Goal: Task Accomplishment & Management: Manage account settings

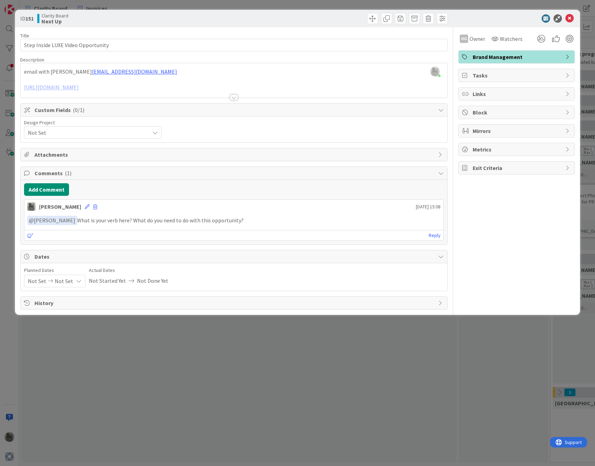
scroll to position [0, 215]
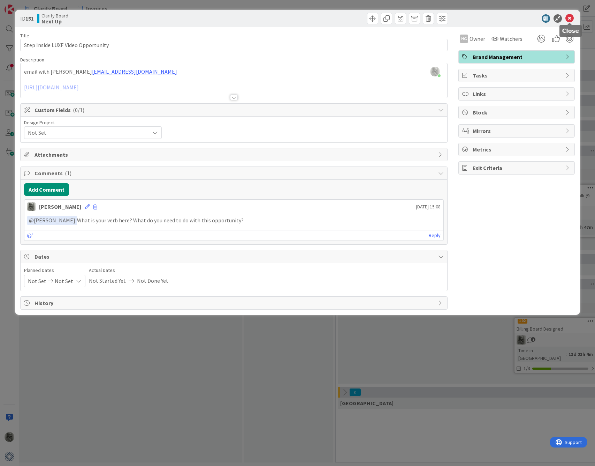
click at [570, 19] on icon at bounding box center [570, 18] width 8 height 8
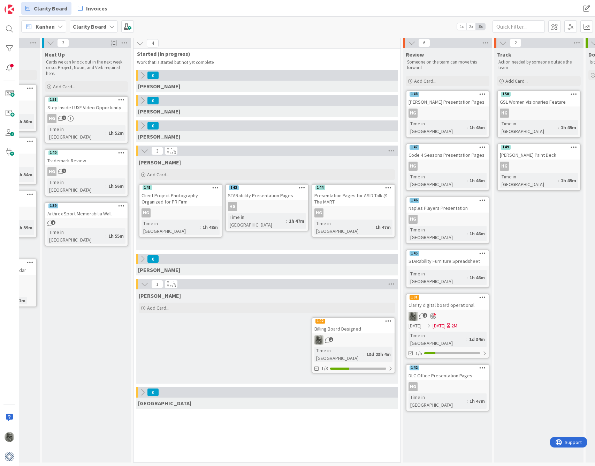
scroll to position [0, 420]
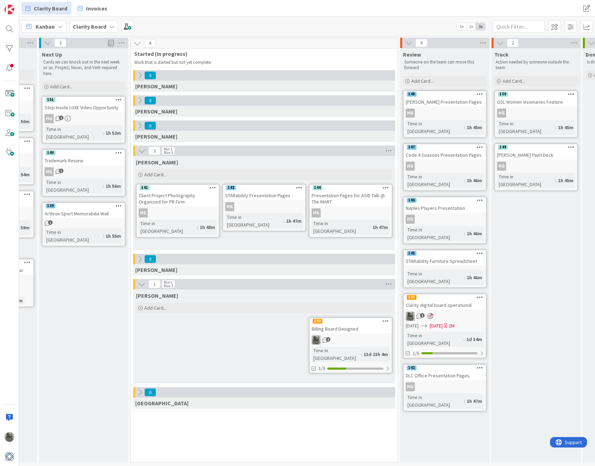
click at [450, 110] on div "HG" at bounding box center [445, 112] width 82 height 9
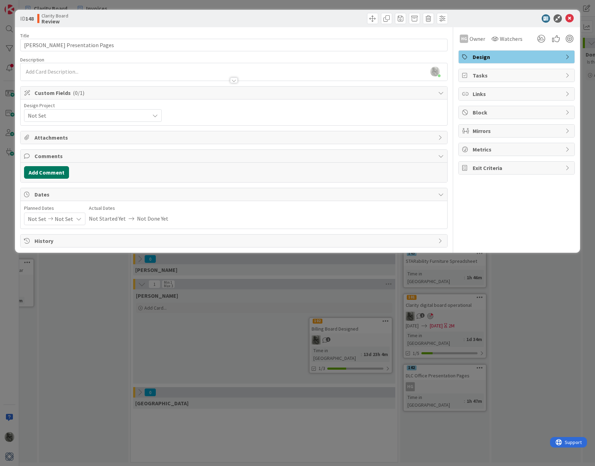
click at [44, 173] on button "Add Comment" at bounding box center [46, 172] width 45 height 13
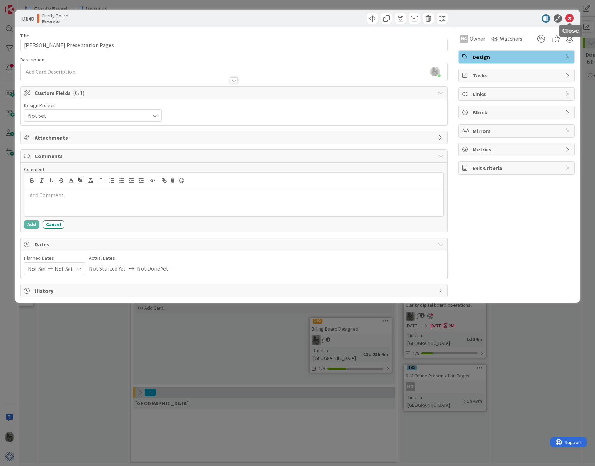
click at [571, 19] on icon at bounding box center [570, 18] width 8 height 8
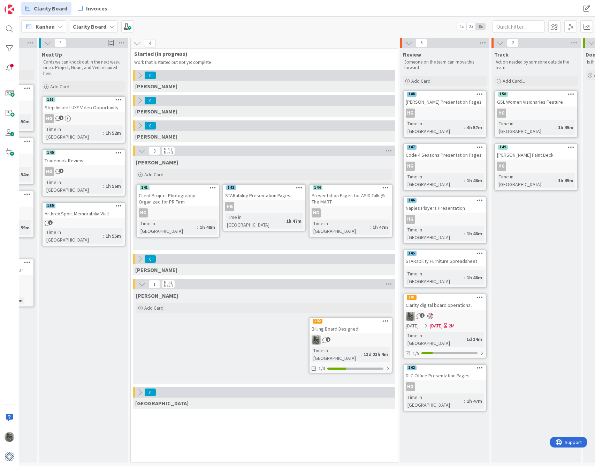
click at [450, 312] on div "1" at bounding box center [445, 316] width 82 height 9
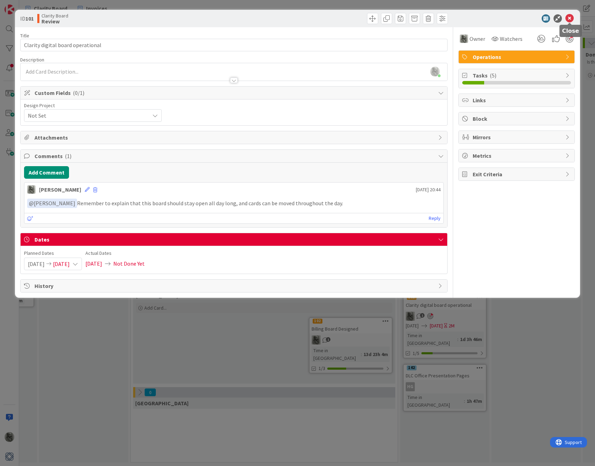
click at [569, 18] on icon at bounding box center [570, 18] width 8 height 8
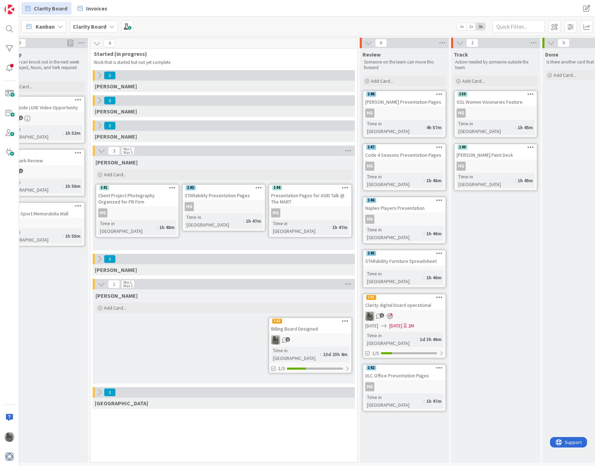
scroll to position [0, 467]
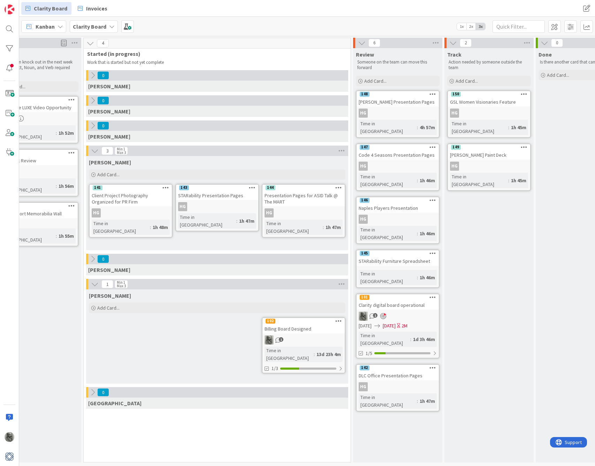
click at [492, 150] on div "Sherwin Williams Paint Deck" at bounding box center [489, 154] width 82 height 9
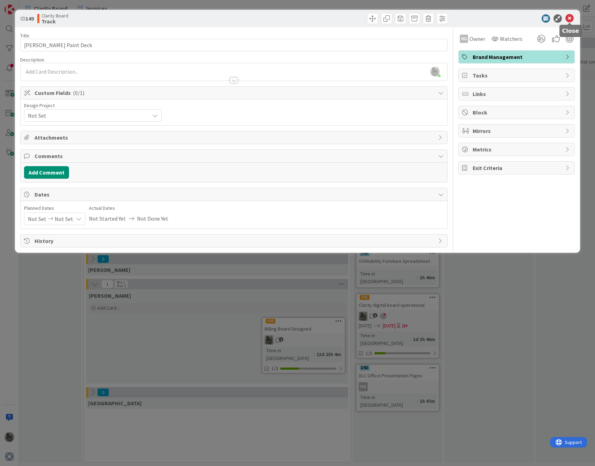
click at [571, 18] on icon at bounding box center [570, 18] width 8 height 8
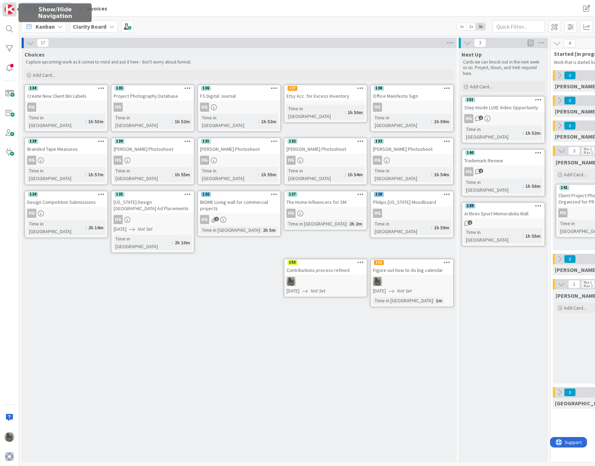
click at [11, 10] on img at bounding box center [10, 10] width 10 height 10
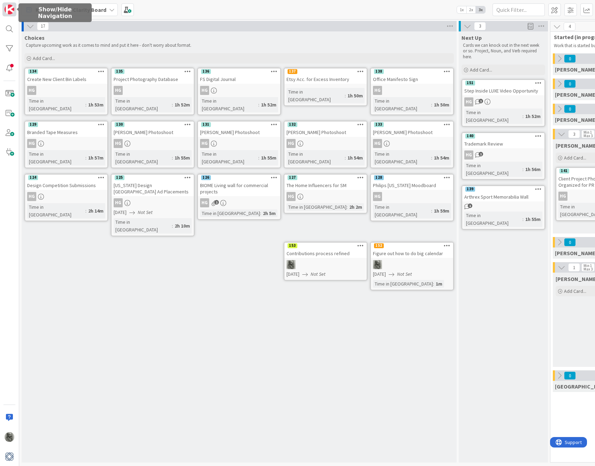
click at [11, 10] on img at bounding box center [10, 10] width 10 height 10
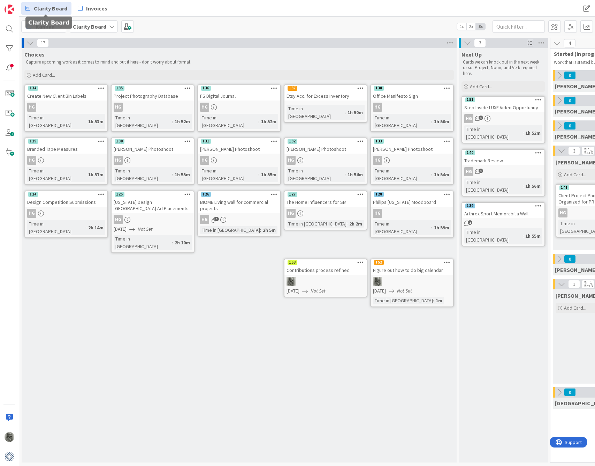
click at [46, 7] on span "Clarity Board" at bounding box center [50, 8] width 33 height 8
click at [51, 8] on span "Clarity Board" at bounding box center [50, 8] width 33 height 8
click at [46, 8] on span "Clarity Board" at bounding box center [50, 8] width 33 height 8
click at [107, 27] on div "Clarity Board" at bounding box center [94, 26] width 48 height 13
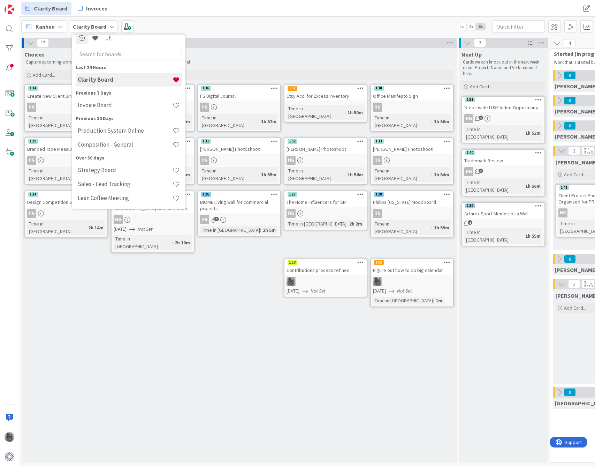
scroll to position [6, 0]
click at [8, 459] on img at bounding box center [10, 456] width 10 height 10
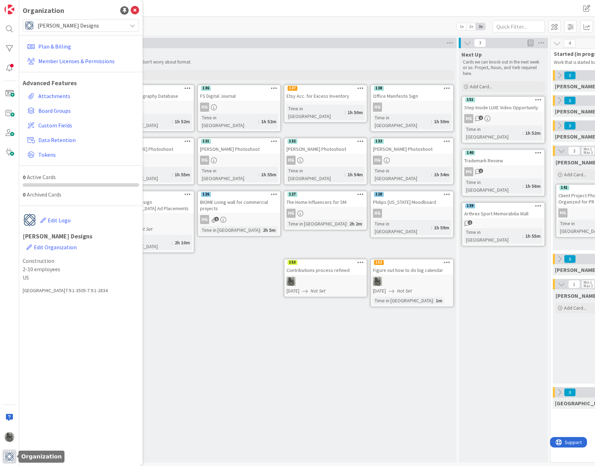
type textarea "x"
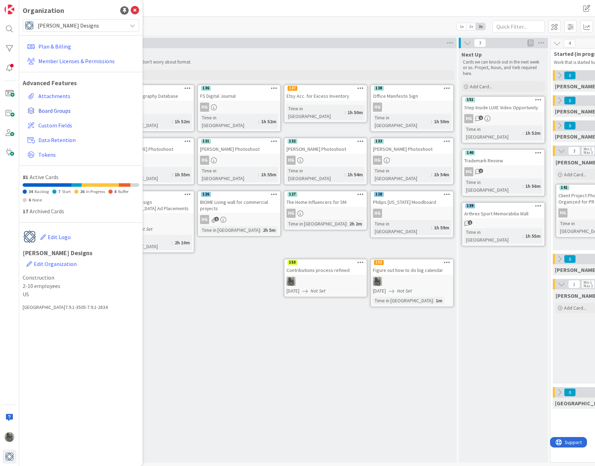
click at [61, 110] on span "Board Groups" at bounding box center [87, 110] width 98 height 8
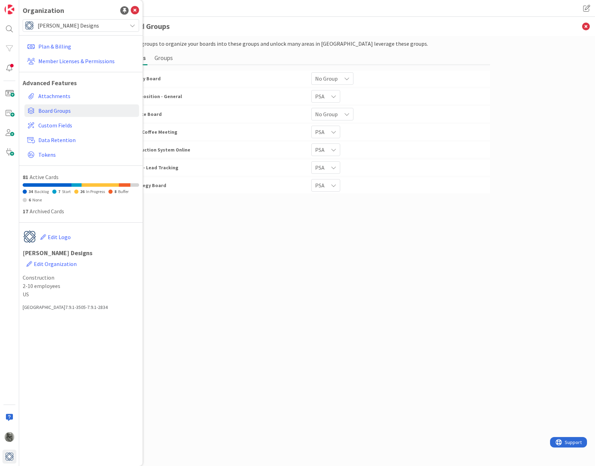
click at [245, 115] on div "Invoice Board" at bounding box center [216, 114] width 181 height 13
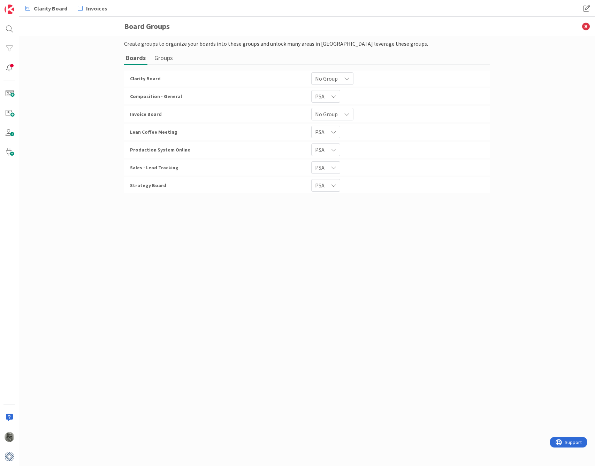
click at [339, 79] on div "No Group" at bounding box center [333, 78] width 42 height 13
click at [327, 76] on span "No Group" at bounding box center [326, 79] width 23 height 10
click at [332, 147] on span "General" at bounding box center [355, 145] width 63 height 10
click at [342, 85] on div "No Group" at bounding box center [331, 78] width 38 height 13
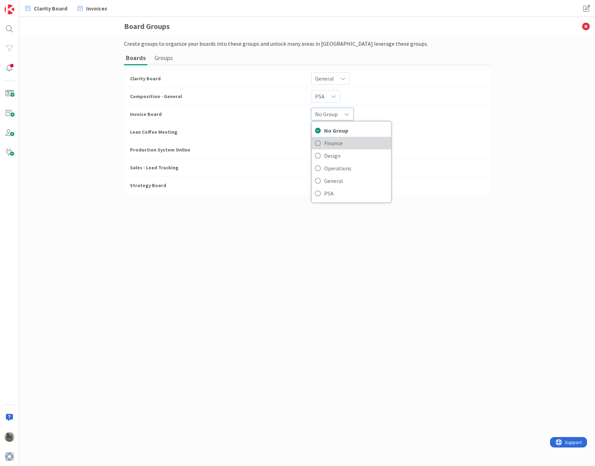
click at [327, 145] on span "Finance" at bounding box center [355, 143] width 63 height 10
click at [7, 456] on img at bounding box center [10, 456] width 10 height 10
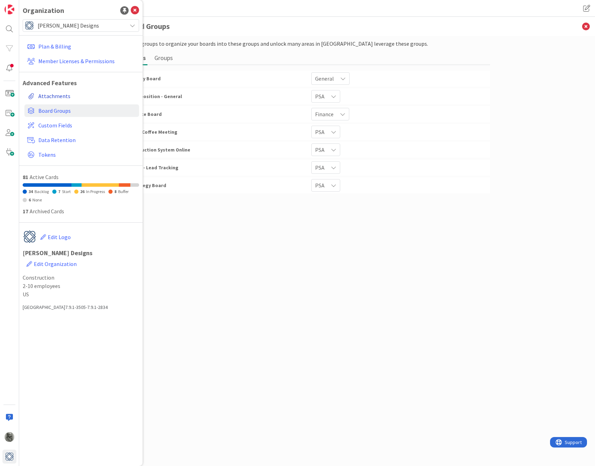
click at [55, 96] on link "Attachments" at bounding box center [81, 96] width 115 height 13
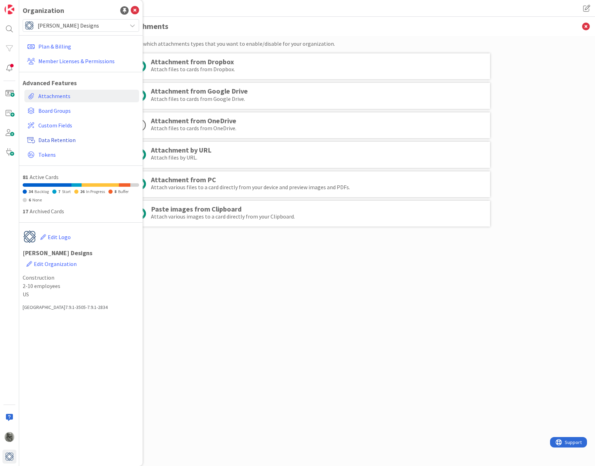
click at [51, 138] on span "Data Retention" at bounding box center [87, 140] width 98 height 8
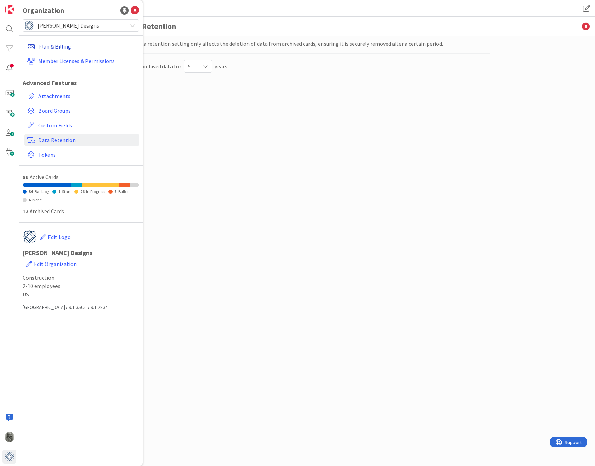
click at [53, 47] on link "Plan & Billing" at bounding box center [81, 46] width 115 height 13
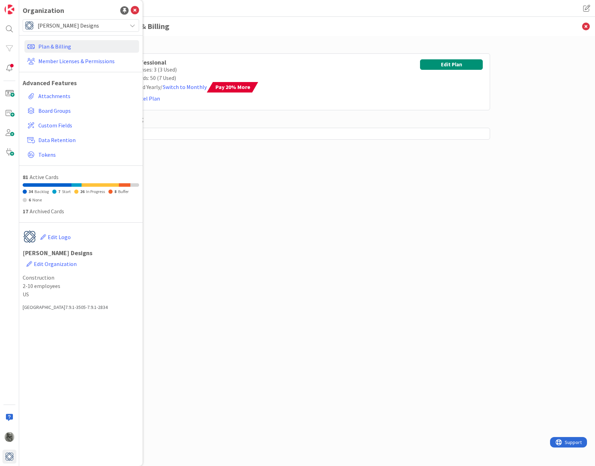
click at [290, 232] on div "Plan Professional Licenses: 3 (3 Used) Boards: 50 (7 Used) Billed Yearly / Swit…" at bounding box center [307, 243] width 366 height 409
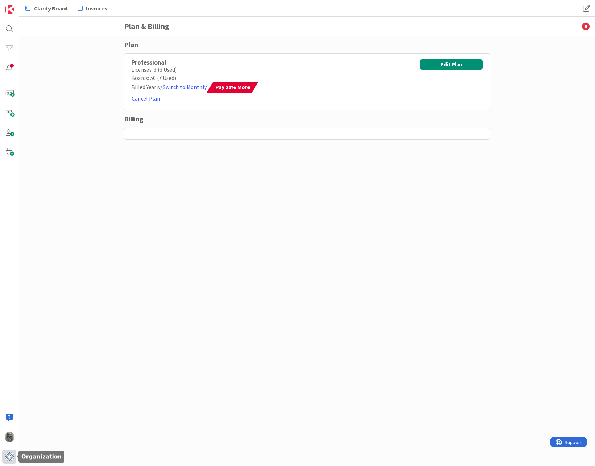
click at [6, 456] on img at bounding box center [10, 456] width 10 height 10
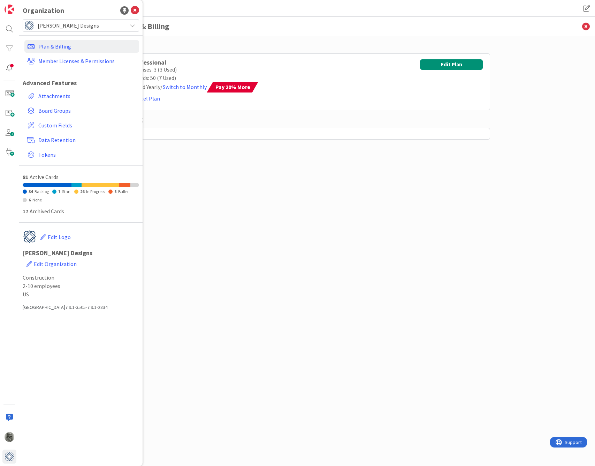
click at [133, 25] on icon at bounding box center [133, 26] width 6 height 6
click at [61, 61] on link "Member Licenses & Permissions" at bounding box center [81, 61] width 115 height 13
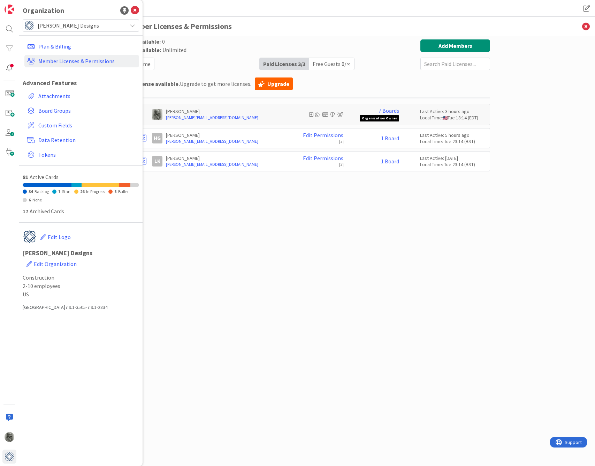
click at [336, 285] on div "Paid Available: 0 Free Available: Unlimited Name Paid Licenses 3 / 3 Free Guest…" at bounding box center [307, 243] width 366 height 409
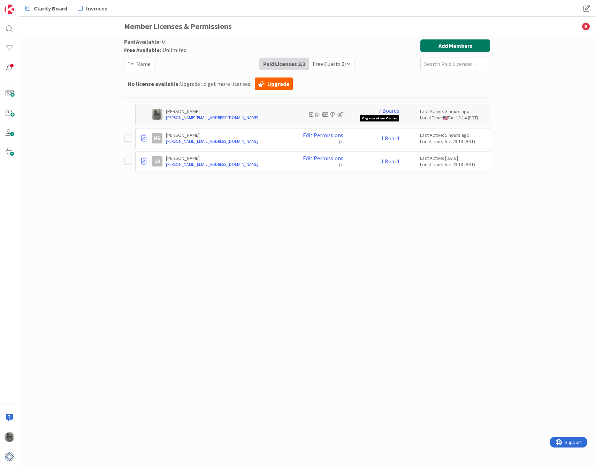
click at [463, 45] on button "Add Members" at bounding box center [456, 45] width 70 height 13
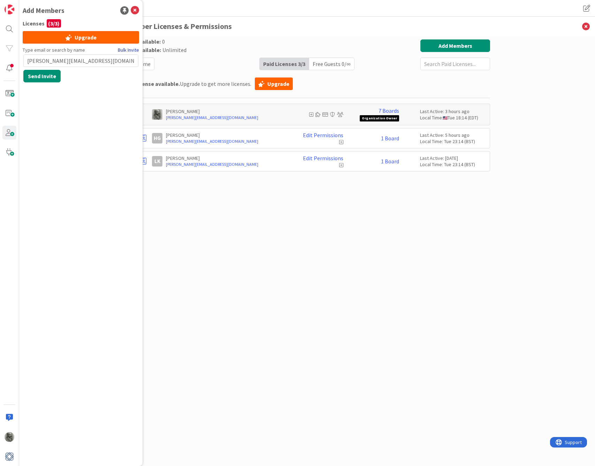
type input "[PERSON_NAME][EMAIL_ADDRESS][DOMAIN_NAME]"
click at [130, 49] on link "Bulk Invite" at bounding box center [128, 49] width 21 height 7
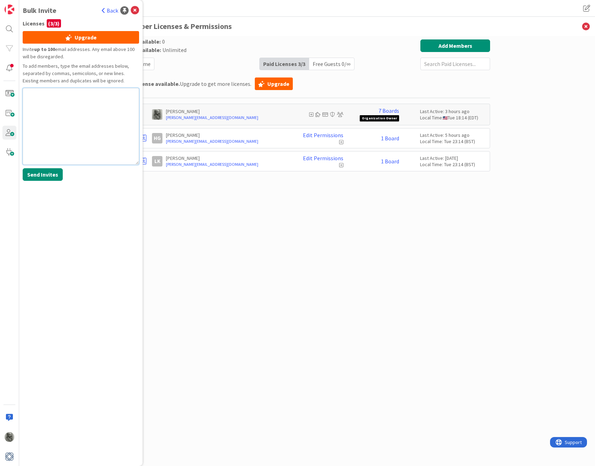
click at [92, 107] on textarea at bounding box center [81, 126] width 117 height 77
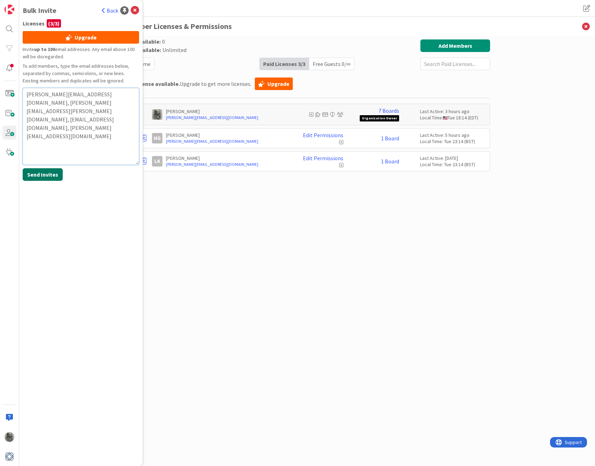
type textarea "gina@lisakahndesigns.com, Lisa.thomas@lisakahndesigns.com, devon@lisakahndesign…"
click at [35, 174] on button "Send Invites" at bounding box center [43, 174] width 40 height 13
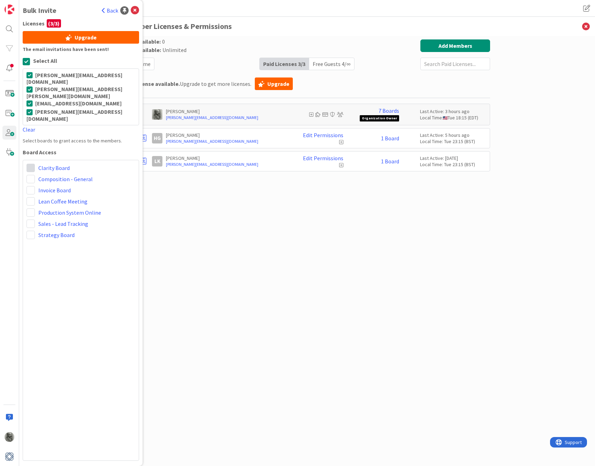
click at [32, 164] on span at bounding box center [31, 168] width 8 height 8
click at [33, 189] on icon at bounding box center [33, 194] width 6 height 10
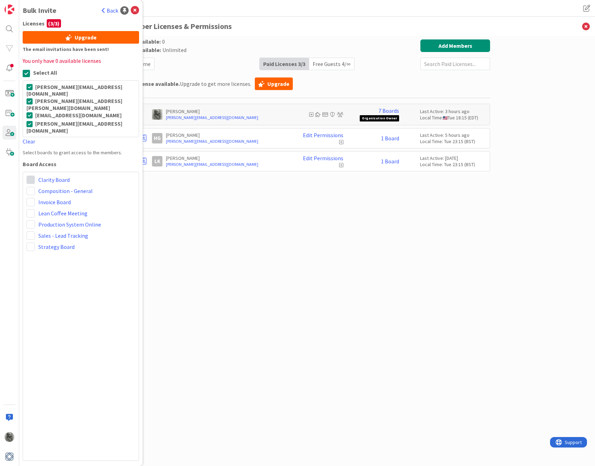
click at [30, 175] on span at bounding box center [31, 179] width 8 height 8
click at [248, 233] on div "Paid Available: 0 Free Available: Unlimited Name Paid Licenses 3 / 3 Free Guest…" at bounding box center [307, 243] width 366 height 409
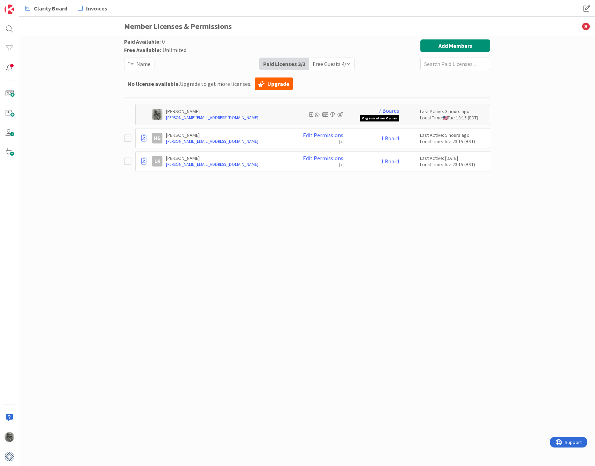
click at [331, 62] on div "Free Guests 4 / ∞" at bounding box center [331, 64] width 45 height 12
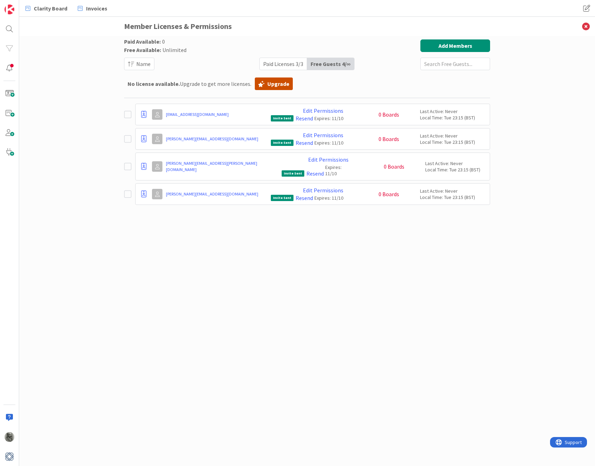
click at [270, 84] on link "Upgrade" at bounding box center [274, 83] width 38 height 13
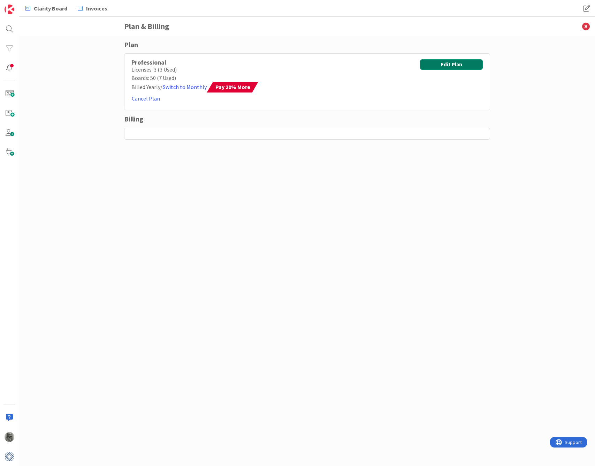
click at [460, 62] on button "Edit Plan" at bounding box center [451, 64] width 63 height 10
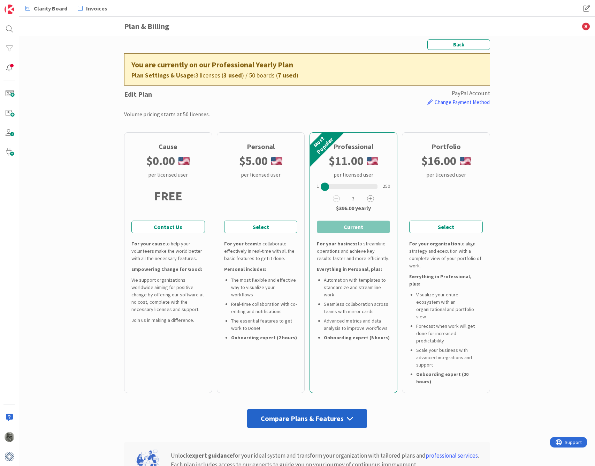
click at [371, 197] on icon at bounding box center [370, 198] width 7 height 7
click at [361, 227] on button "Select and Continue" at bounding box center [354, 226] width 74 height 13
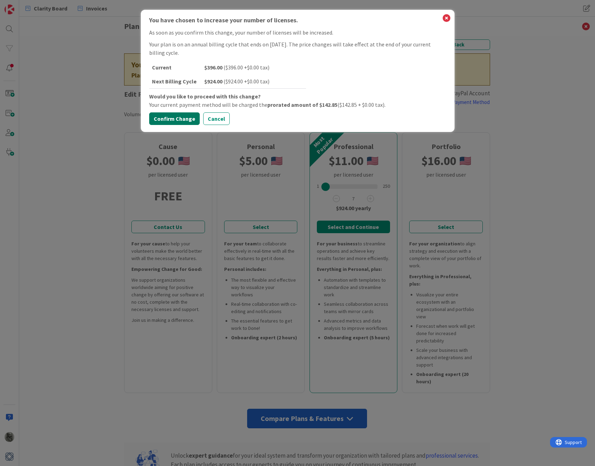
click at [171, 118] on button "Confirm Change" at bounding box center [174, 118] width 51 height 13
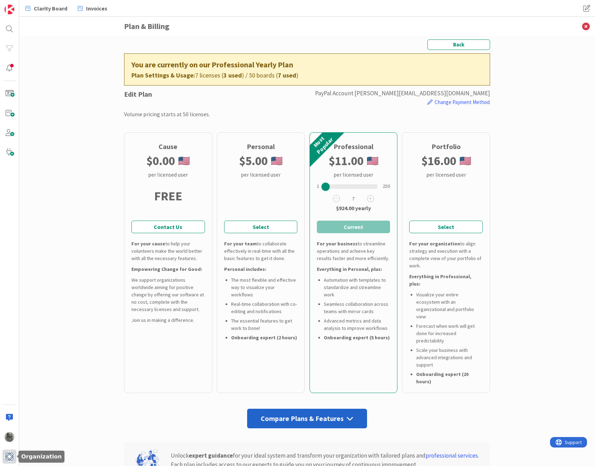
click at [10, 455] on img at bounding box center [10, 456] width 10 height 10
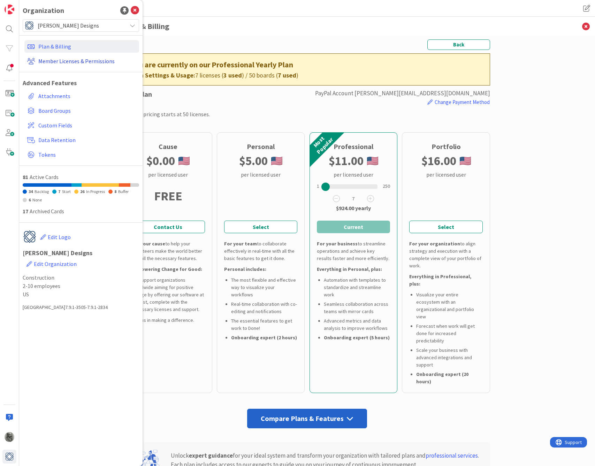
click at [53, 60] on link "Member Licenses & Permissions" at bounding box center [81, 61] width 115 height 13
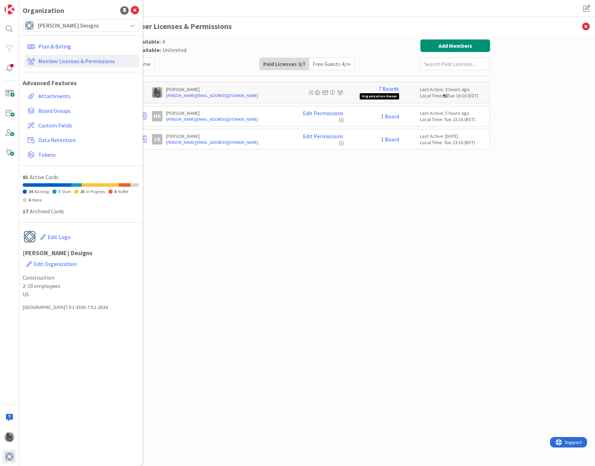
click at [332, 215] on div "Paid Available: 4 Free Available: Unlimited Name Paid Licenses 3 / 7 Free Guest…" at bounding box center [307, 243] width 366 height 409
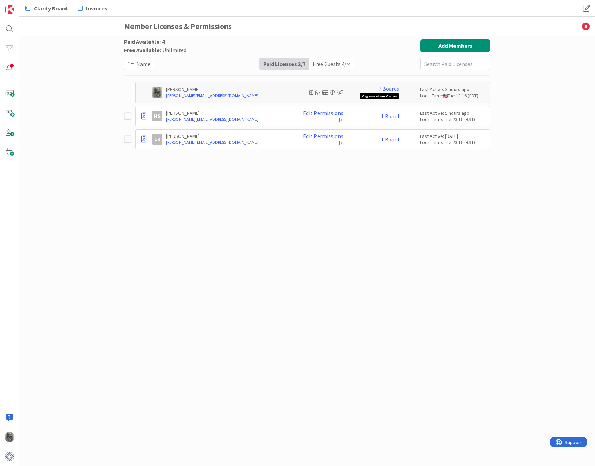
click at [336, 65] on div "Free Guests 4 / ∞" at bounding box center [331, 64] width 45 height 12
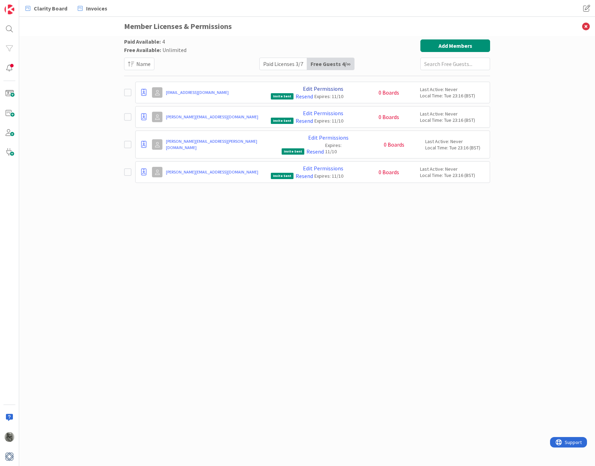
click at [314, 91] on link "Edit Permissions" at bounding box center [323, 88] width 40 height 6
click at [257, 92] on link "[EMAIL_ADDRESS][DOMAIN_NAME]" at bounding box center [217, 92] width 102 height 6
click at [189, 92] on link "[EMAIL_ADDRESS][DOMAIN_NAME]" at bounding box center [217, 92] width 102 height 6
click at [324, 88] on link "Edit Permissions" at bounding box center [323, 88] width 40 height 6
click at [340, 237] on div "Paid Available: 4 Free Available: Unlimited Name Paid Licenses 3 / 7 Free Guest…" at bounding box center [307, 243] width 366 height 409
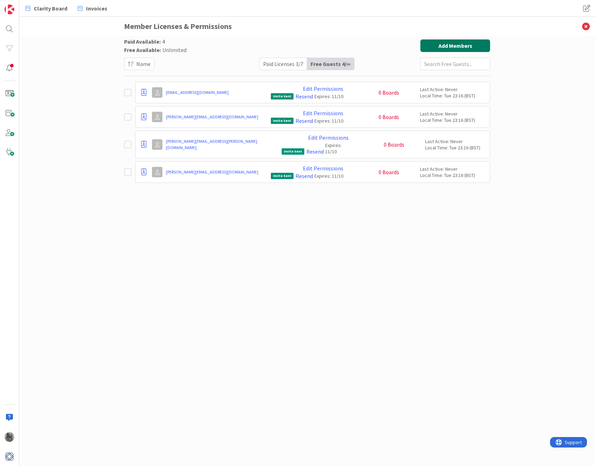
click at [451, 46] on button "Add Members" at bounding box center [456, 45] width 70 height 13
type input "d"
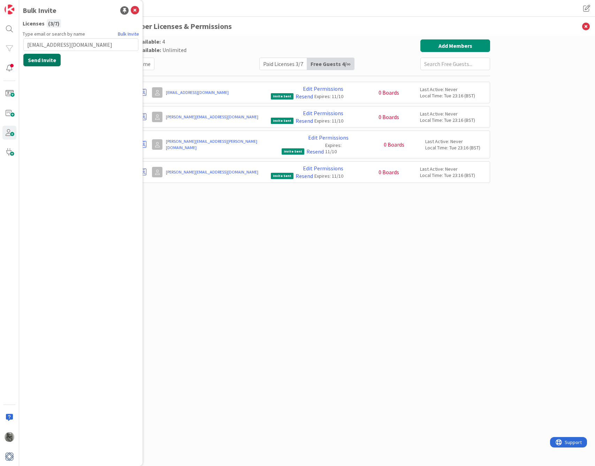
type input "[EMAIL_ADDRESS][DOMAIN_NAME]"
click at [44, 60] on button "Send Invite" at bounding box center [41, 60] width 37 height 13
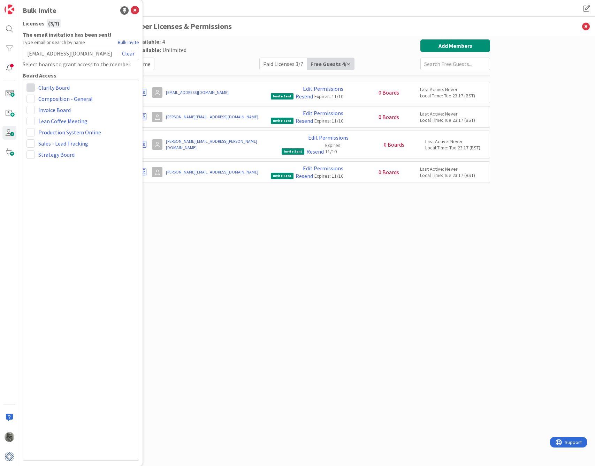
click at [31, 88] on span at bounding box center [31, 87] width 8 height 8
click at [49, 118] on link "Collaborator" at bounding box center [67, 114] width 80 height 13
click at [99, 53] on div "devon@lisakahndesigns.com Clear" at bounding box center [81, 53] width 117 height 13
click at [130, 42] on link "Bulk Invite" at bounding box center [128, 42] width 21 height 7
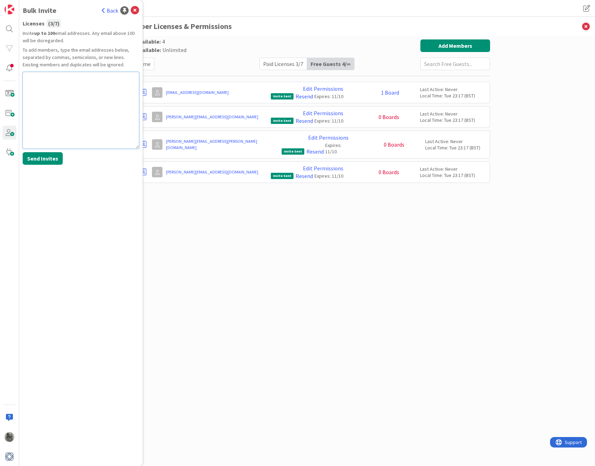
click at [73, 86] on textarea at bounding box center [81, 110] width 117 height 77
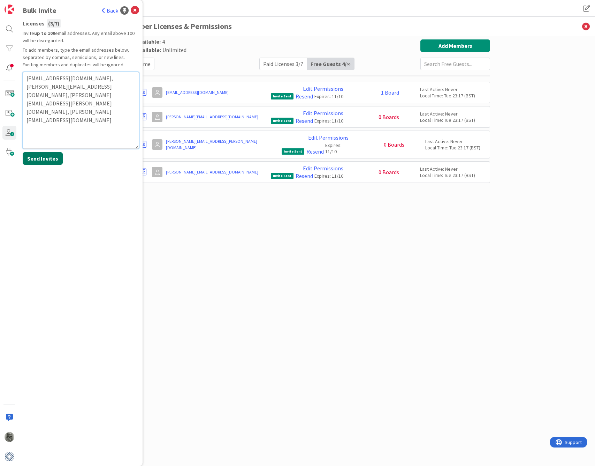
type textarea "devon@lisakahndesigns.com, gina@lisakahndesigns.com, Lisa.thomas@lisakahndesign…"
click at [48, 160] on button "Send Invites" at bounding box center [43, 158] width 40 height 13
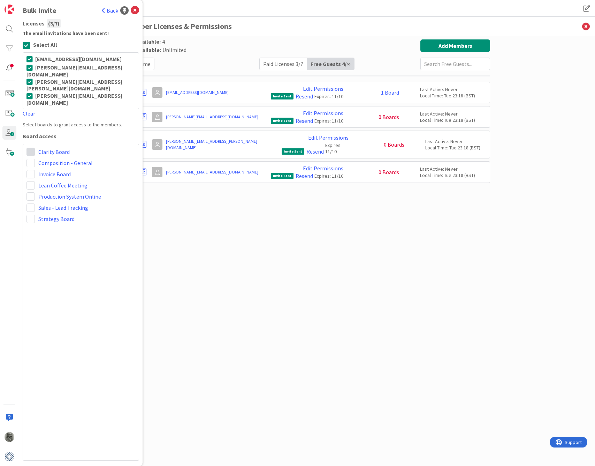
click at [32, 148] on span at bounding box center [31, 152] width 8 height 8
click at [34, 173] on icon at bounding box center [33, 178] width 6 height 10
click at [239, 231] on div "Paid Available: 4 Free Available: Unlimited Name Paid Licenses 3 / 7 Free Guest…" at bounding box center [307, 243] width 366 height 409
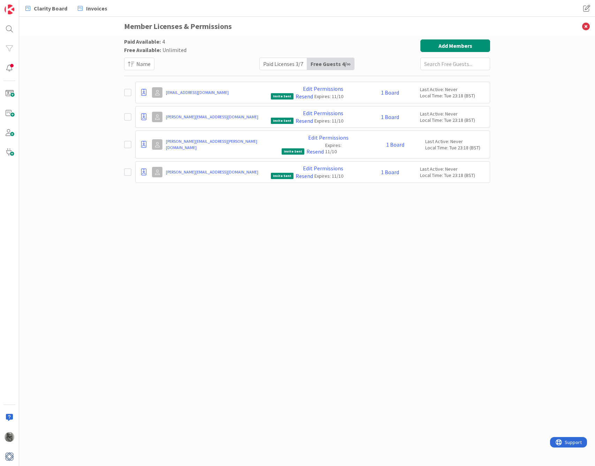
click at [129, 92] on icon at bounding box center [129, 92] width 10 height 8
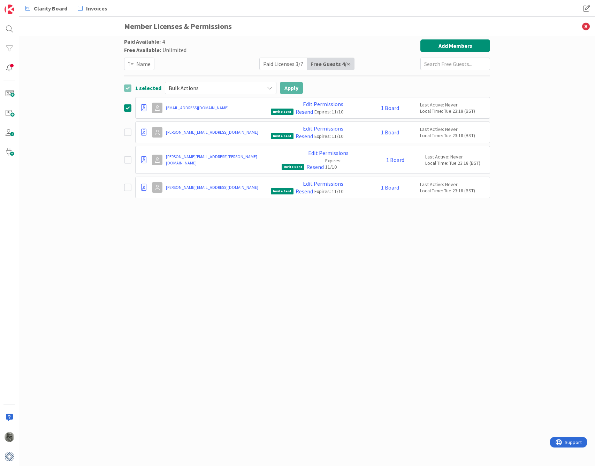
click at [127, 123] on div "gina@lisakahndesigns.com Edit Permissions Invite Sent Resend Expires: 11/10 1 B…" at bounding box center [307, 132] width 366 height 22
click at [128, 131] on icon at bounding box center [129, 132] width 10 height 8
click at [127, 156] on icon at bounding box center [129, 160] width 10 height 8
click at [127, 183] on icon at bounding box center [129, 187] width 10 height 8
click at [267, 87] on icon at bounding box center [270, 88] width 6 height 6
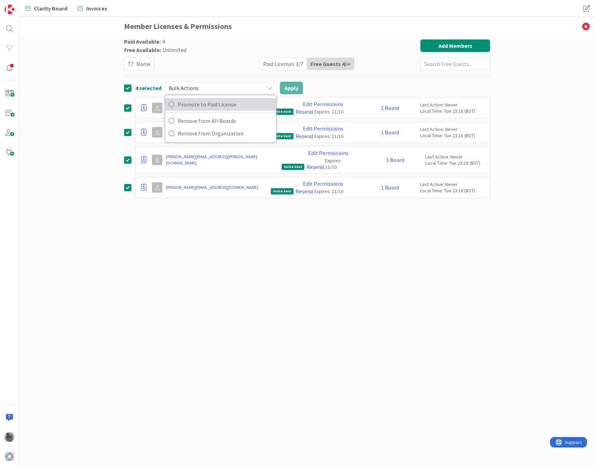
click at [215, 104] on span "Promote to Paid License" at bounding box center [225, 104] width 95 height 10
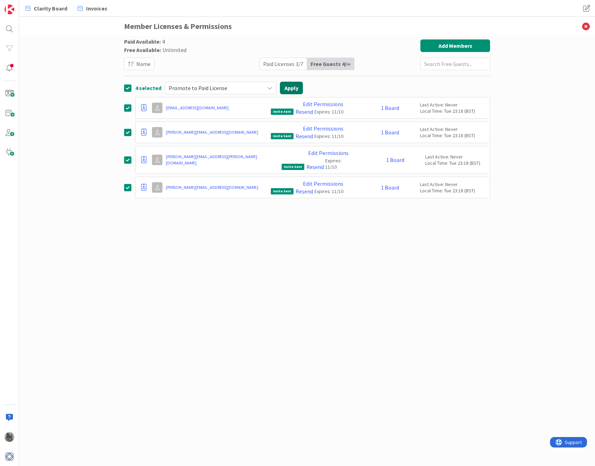
click at [297, 84] on button "Apply" at bounding box center [291, 88] width 23 height 13
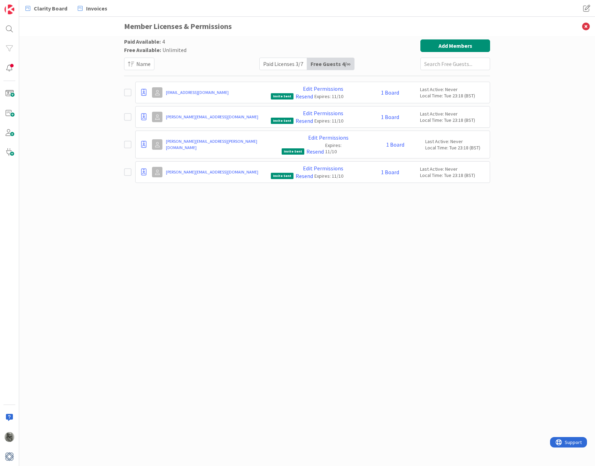
click at [284, 65] on div "Paid Licenses 3 / 7" at bounding box center [283, 64] width 47 height 12
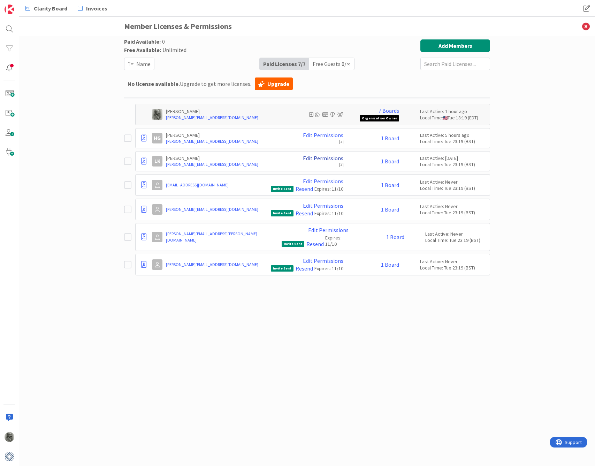
click at [326, 157] on link "Edit Permissions" at bounding box center [323, 158] width 40 height 6
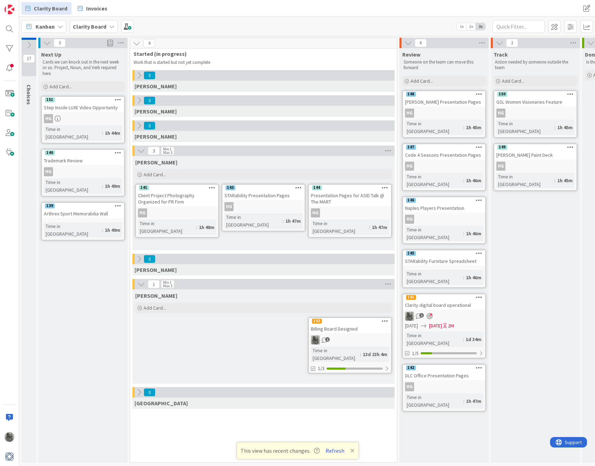
click at [460, 111] on div "HG" at bounding box center [444, 112] width 82 height 9
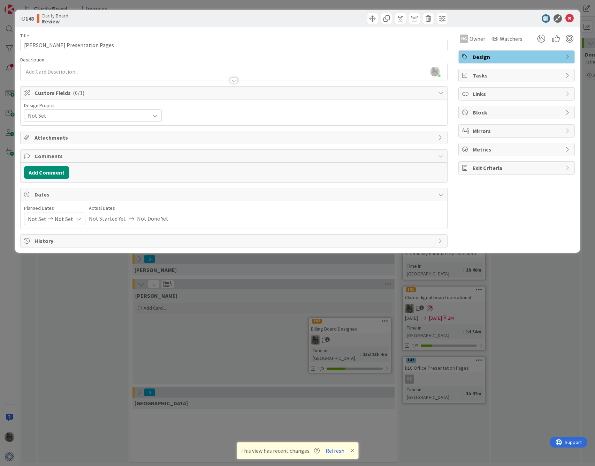
click at [92, 113] on span "Not Set" at bounding box center [87, 116] width 118 height 10
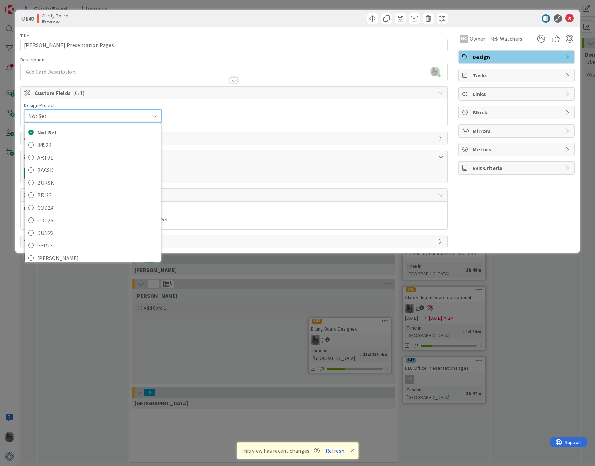
click at [230, 106] on div "Design Project Not Set Not Set 34522 ART01 BACSK BURSK BRI23 COD24 COD25 DUN23 …" at bounding box center [234, 113] width 420 height 20
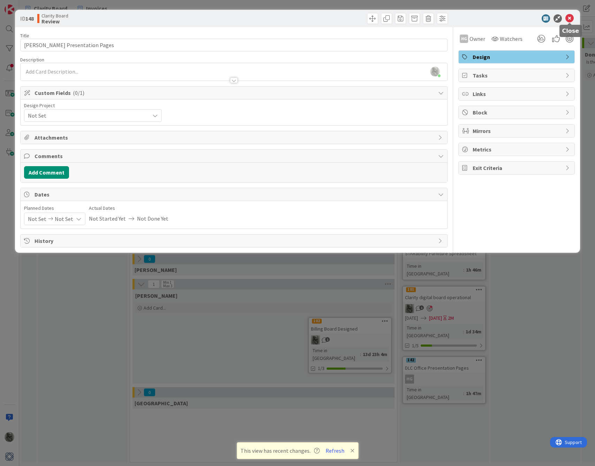
click at [570, 17] on icon at bounding box center [570, 18] width 8 height 8
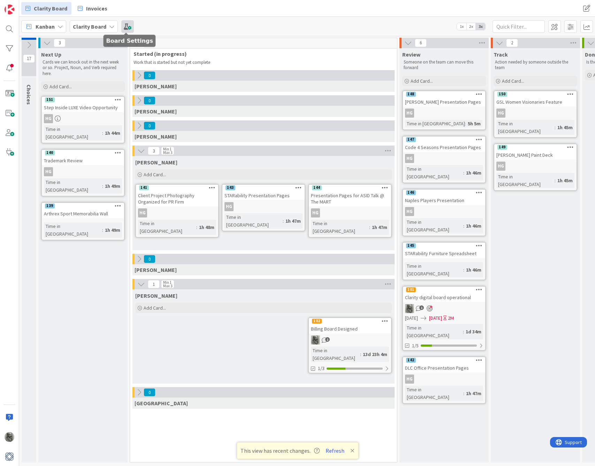
click at [127, 27] on span at bounding box center [127, 26] width 13 height 13
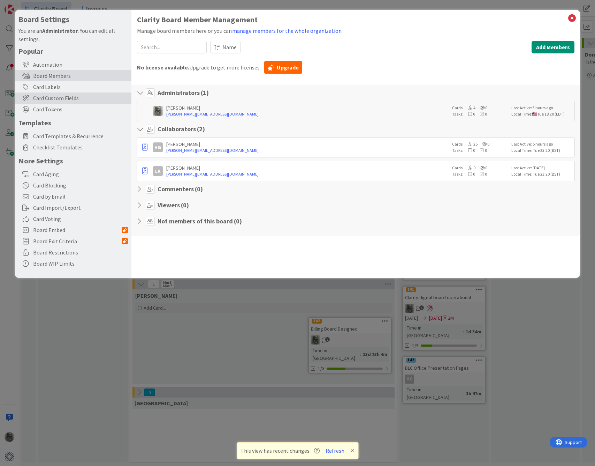
click at [65, 96] on span "Card Custom Fields" at bounding box center [80, 98] width 95 height 8
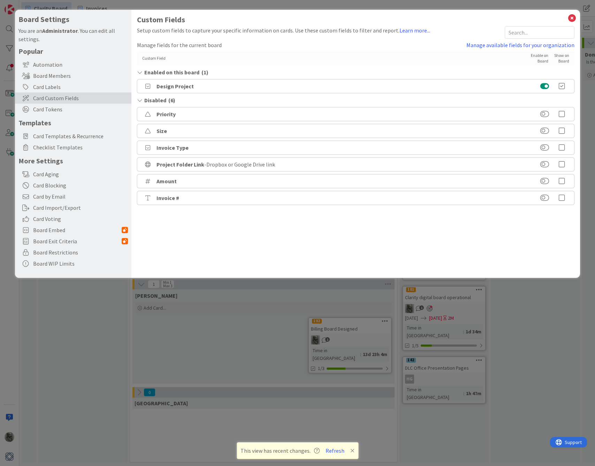
click at [172, 86] on b "Design Project" at bounding box center [175, 86] width 37 height 7
click at [520, 45] on link "Manage available fields for your organization" at bounding box center [521, 45] width 108 height 8
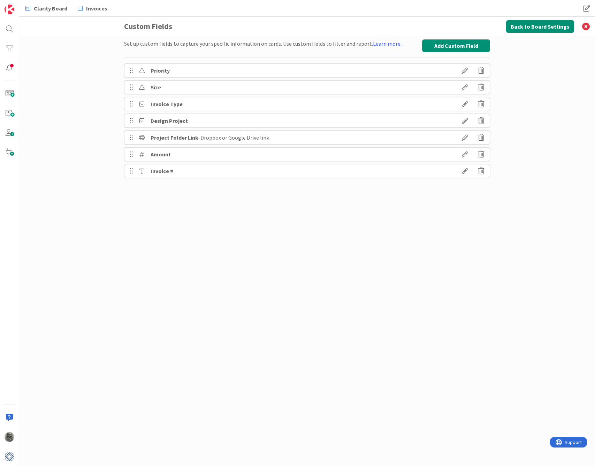
click at [467, 120] on icon at bounding box center [466, 121] width 20 height 12
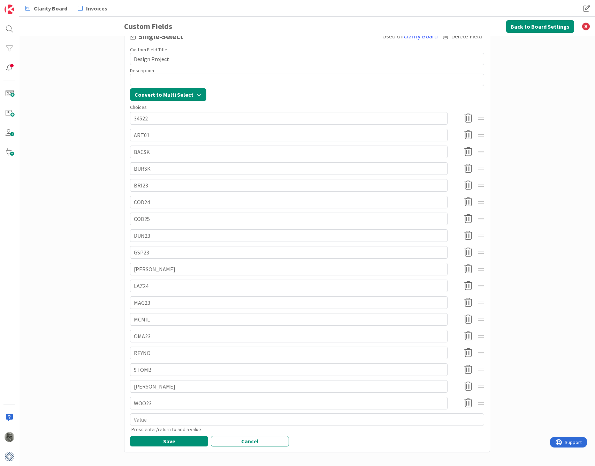
scroll to position [50, 0]
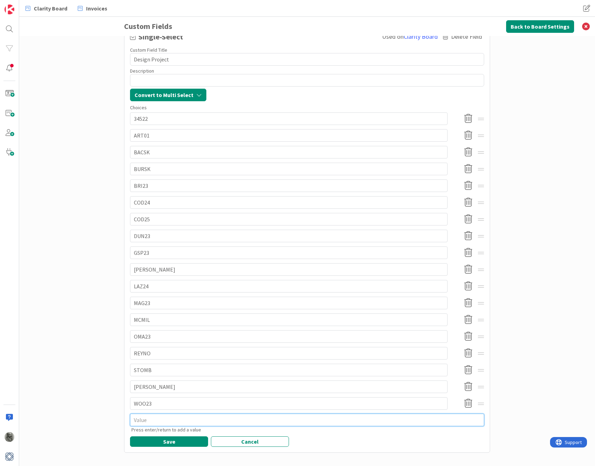
click at [152, 416] on textarea at bounding box center [307, 419] width 354 height 13
type textarea "x"
type textarea "T"
type textarea "x"
type textarea "TH"
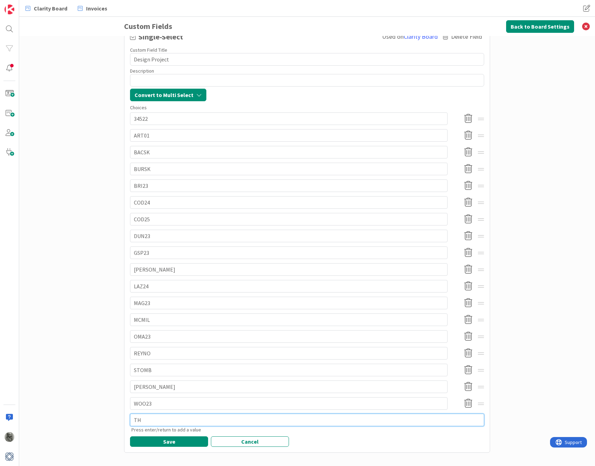
type textarea "x"
type textarea "THO"
type textarea "x"
type textarea "THOD"
type textarea "x"
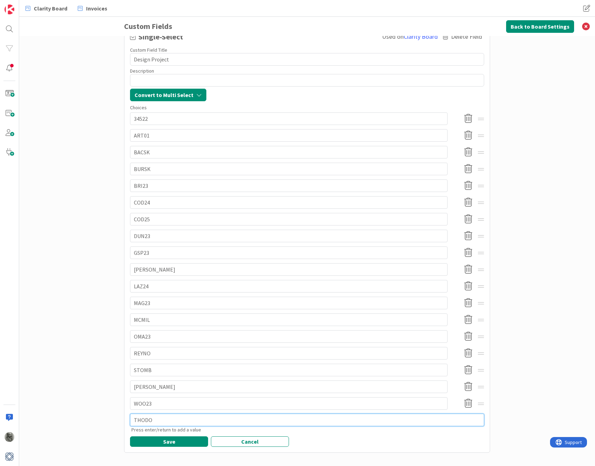
type textarea "THODO"
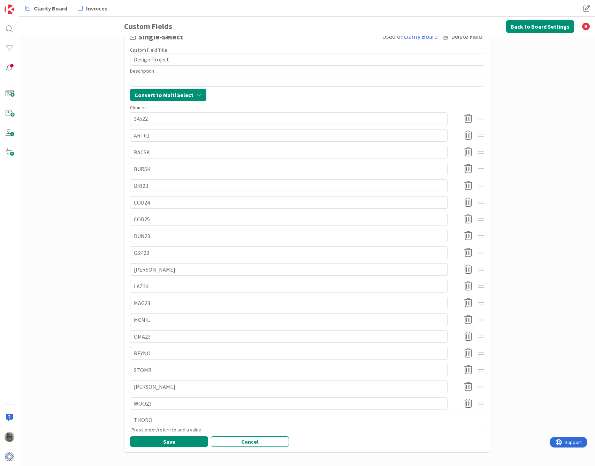
type textarea "x"
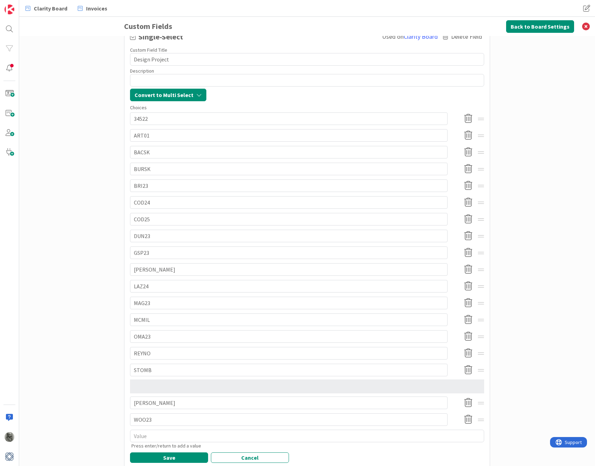
type textarea "x"
